Goal: Task Accomplishment & Management: Manage account settings

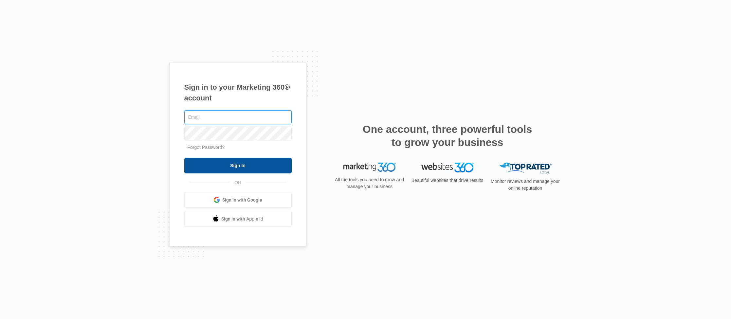
type input "[PERSON_NAME][EMAIL_ADDRESS][DOMAIN_NAME]"
click at [238, 168] on input "Sign In" at bounding box center [237, 166] width 107 height 16
